Goal: Submit feedback/report problem: Submit feedback/report problem

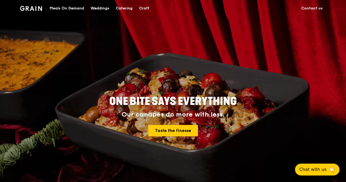
click at [310, 8] on link "Contact us" at bounding box center [312, 8] width 28 height 16
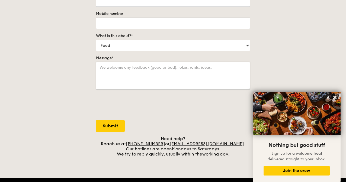
scroll to position [75, 0]
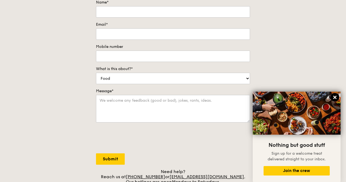
click at [335, 98] on icon at bounding box center [334, 97] width 3 height 3
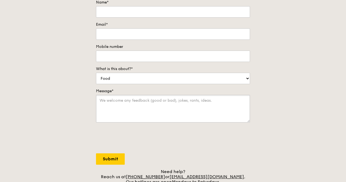
click at [145, 101] on textarea "Message*" at bounding box center [173, 109] width 154 height 28
paste textarea "Lorem Ipsu dol sit amet consecte adi elits doei. Te'in utl etdo magnaal en admi…"
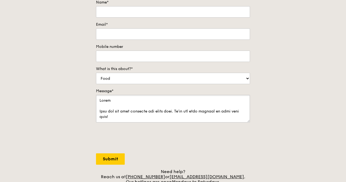
scroll to position [241, 0]
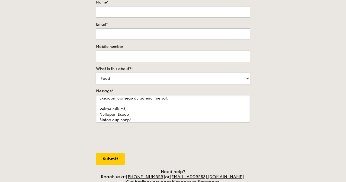
type textarea "Lorem Ipsu dol sit amet consecte adi elits doei. Te'in utl etdo magnaal en admi…"
click at [126, 78] on select "Food Service Billing/Payment Catering Others" at bounding box center [173, 78] width 154 height 11
select select "Others"
click at [96, 73] on select "Food Service Billing/Payment Catering Others" at bounding box center [173, 78] width 154 height 11
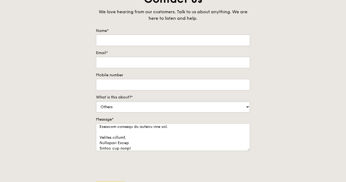
scroll to position [20, 0]
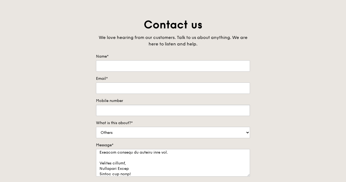
click at [153, 111] on input "Mobile number" at bounding box center [173, 110] width 154 height 11
type input "09875490716"
type input "[PERSON_NAME]"
type input "[EMAIL_ADDRESS][DOMAIN_NAME]"
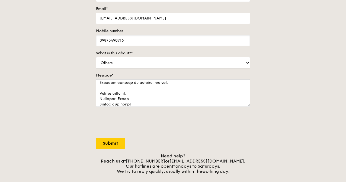
scroll to position [156, 0]
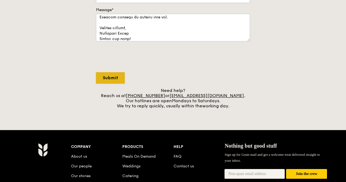
click at [115, 79] on input "Submit" at bounding box center [110, 77] width 29 height 11
select select "Food"
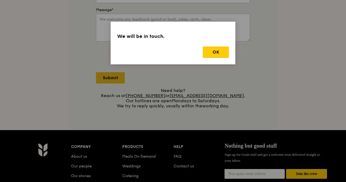
scroll to position [0, 0]
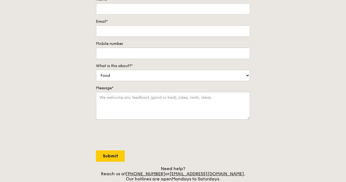
scroll to position [81, 0]
